Goal: Transaction & Acquisition: Register for event/course

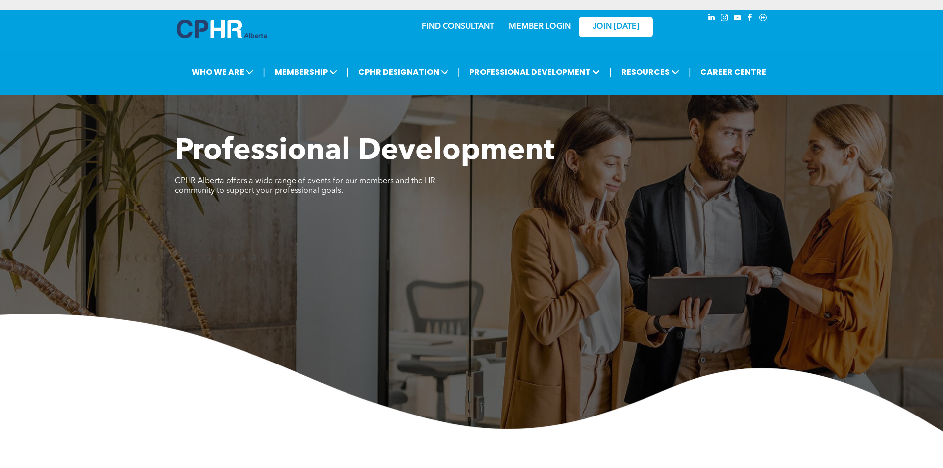
scroll to position [348, 0]
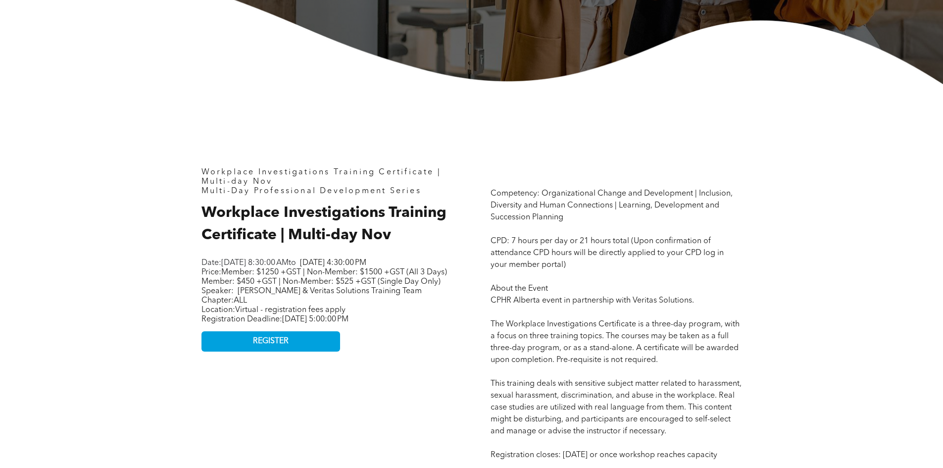
click at [322, 351] on link "REGISTER" at bounding box center [270, 341] width 139 height 20
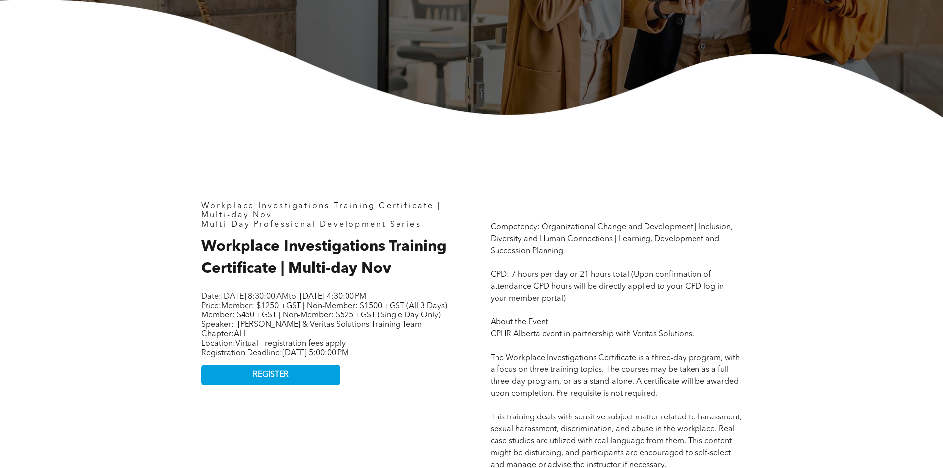
scroll to position [495, 0]
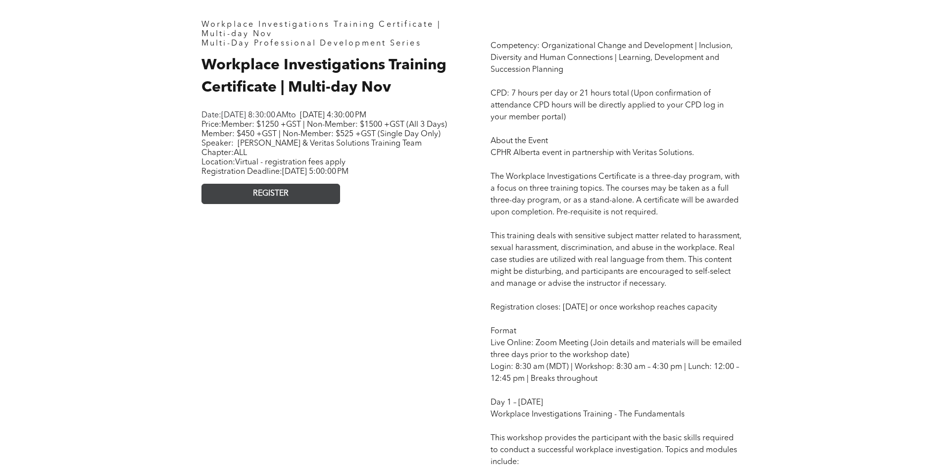
click at [273, 199] on span "REGISTER" at bounding box center [271, 193] width 36 height 9
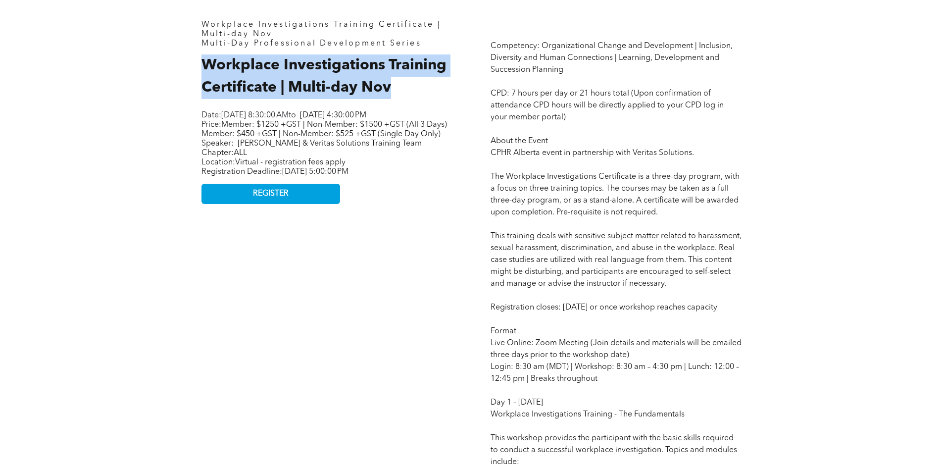
drag, startPoint x: 219, startPoint y: 65, endPoint x: 396, endPoint y: 91, distance: 178.6
click at [396, 91] on h2 "Workplace Investigations Training Certificate | Multi-day Nov" at bounding box center [326, 76] width 251 height 45
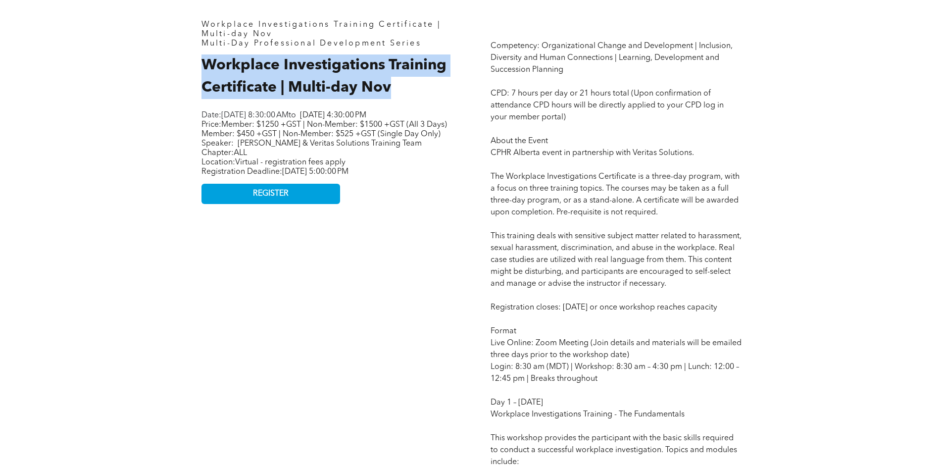
drag, startPoint x: 198, startPoint y: 65, endPoint x: 399, endPoint y: 79, distance: 201.9
copy span "Workplace Investigations Training Certificate | Multi-day Nov"
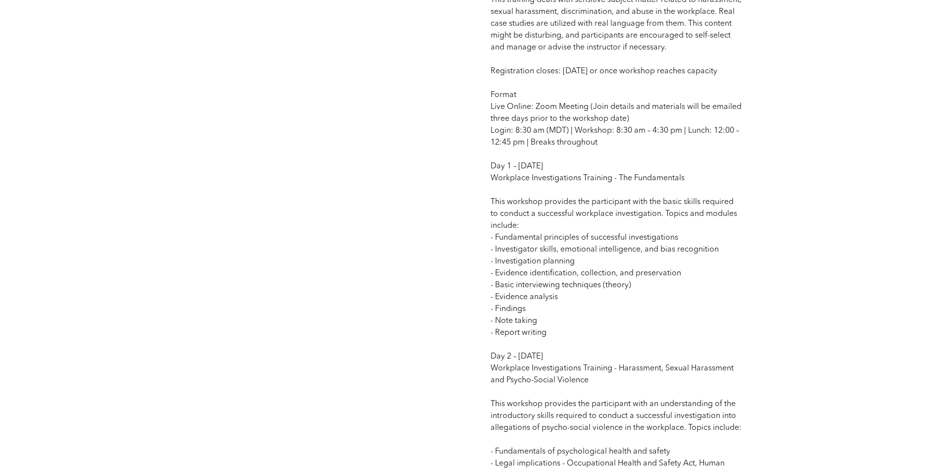
scroll to position [446, 0]
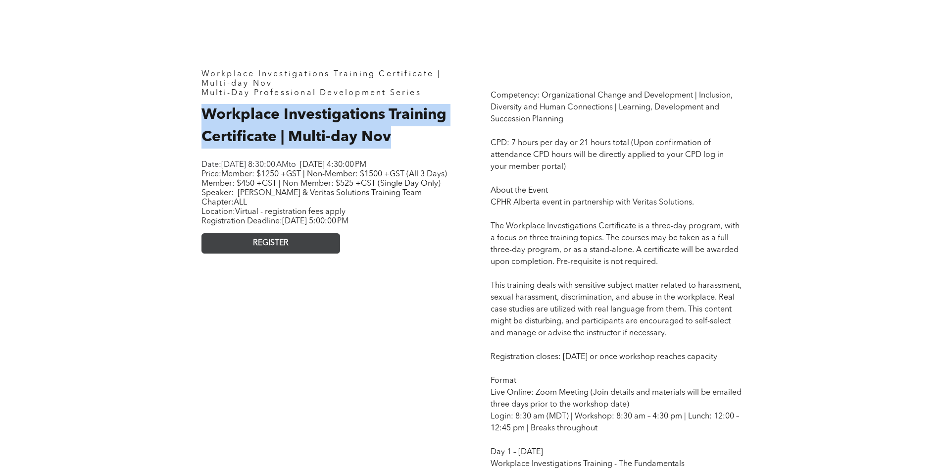
click at [325, 253] on link "REGISTER" at bounding box center [270, 243] width 139 height 20
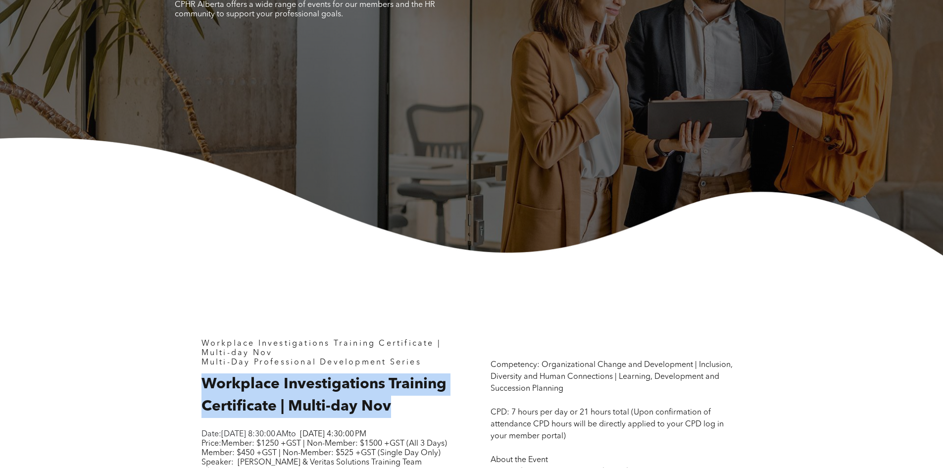
scroll to position [0, 0]
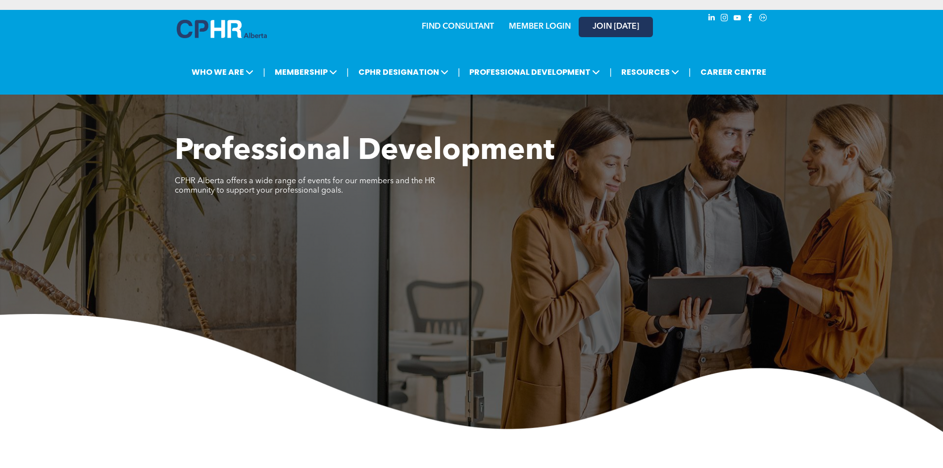
click at [612, 26] on span "JOIN [DATE]" at bounding box center [616, 26] width 47 height 9
click at [626, 32] on link "JOIN [DATE]" at bounding box center [616, 27] width 74 height 20
click at [643, 29] on link "JOIN [DATE]" at bounding box center [616, 27] width 74 height 20
click at [609, 22] on link "JOIN [DATE]" at bounding box center [616, 27] width 74 height 20
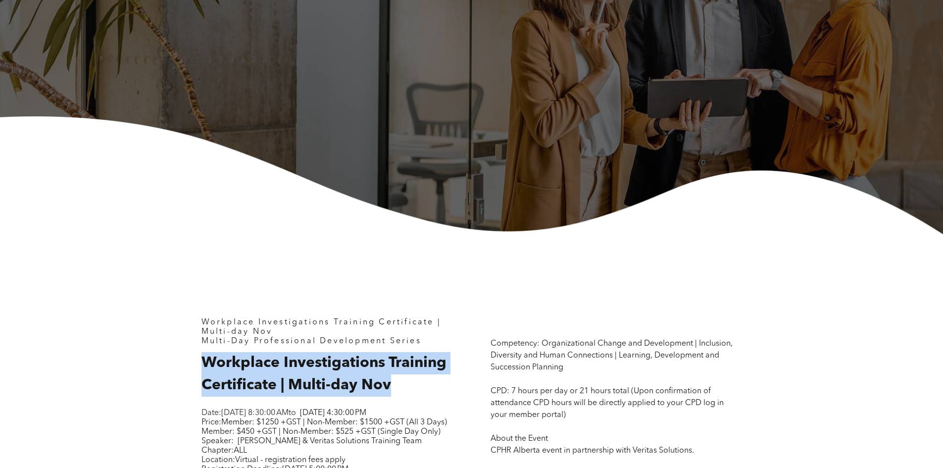
scroll to position [297, 0]
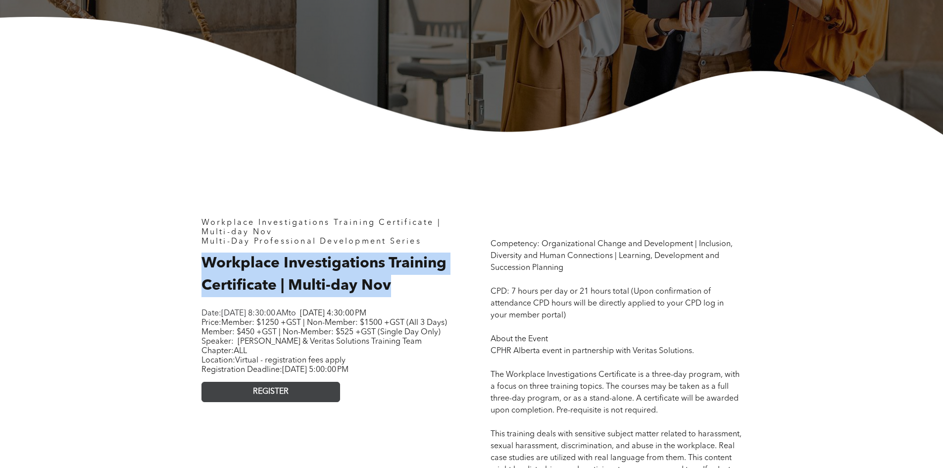
click at [300, 402] on link "REGISTER" at bounding box center [270, 392] width 139 height 20
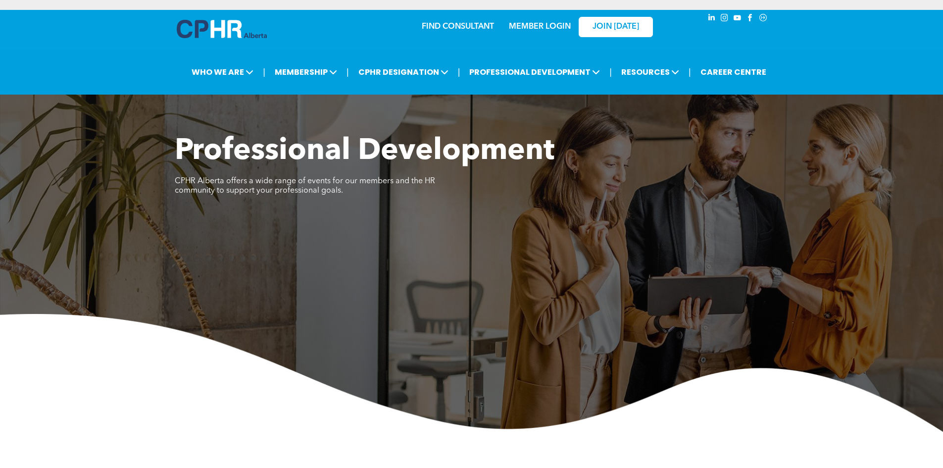
scroll to position [348, 0]
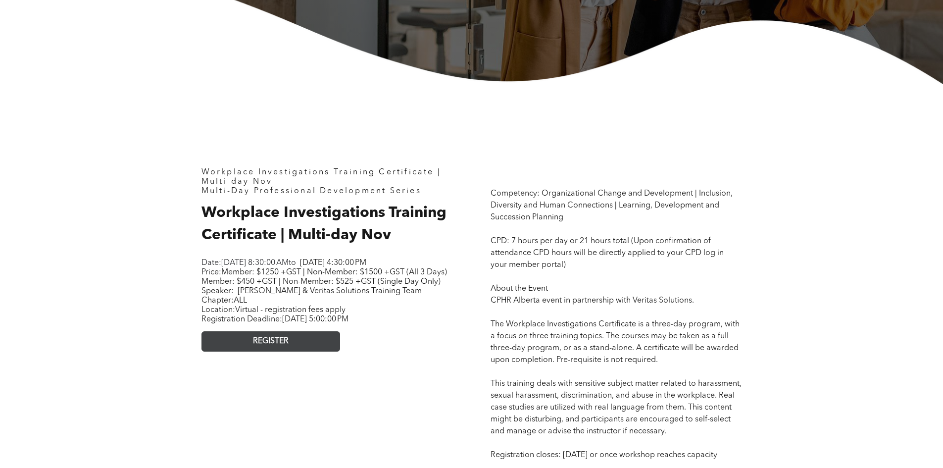
click at [299, 351] on link "REGISTER" at bounding box center [270, 341] width 139 height 20
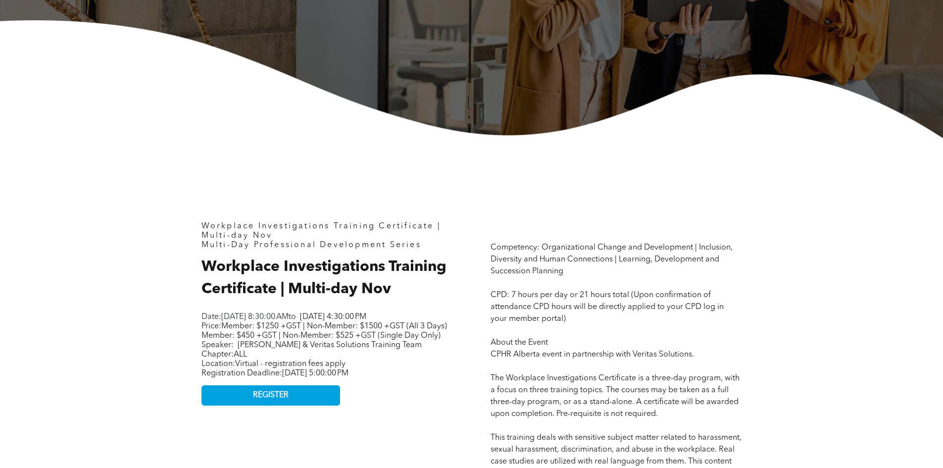
scroll to position [297, 0]
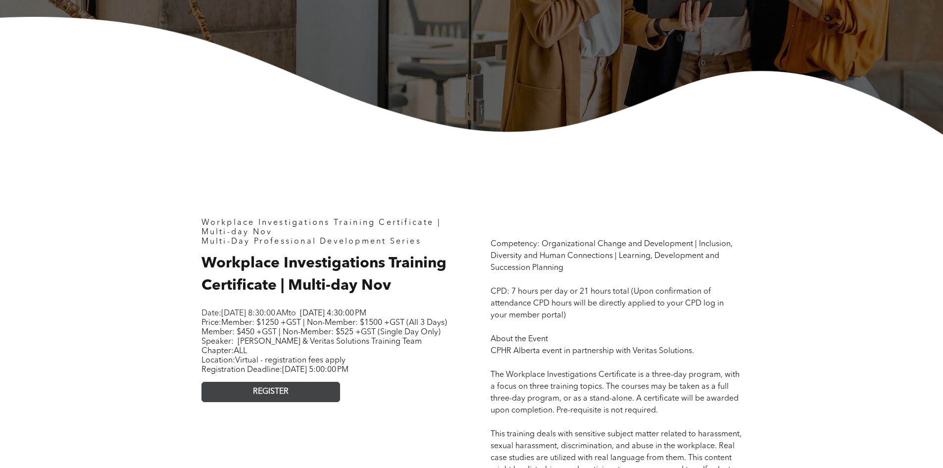
click at [279, 397] on span "REGISTER" at bounding box center [271, 391] width 36 height 9
